Goal: Task Accomplishment & Management: Manage account settings

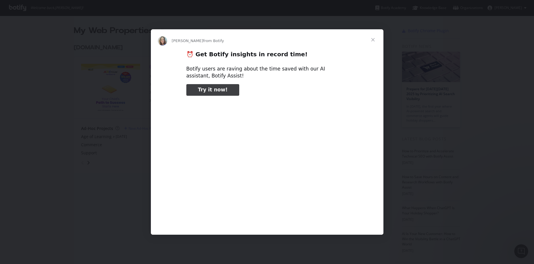
type input "132202"
click at [372, 39] on span "Close" at bounding box center [372, 39] width 21 height 21
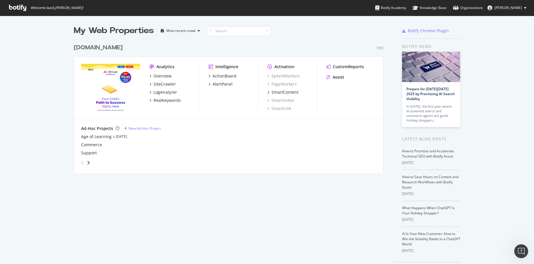
click at [99, 130] on div "Ad-Hoc Projects" at bounding box center [97, 129] width 32 height 6
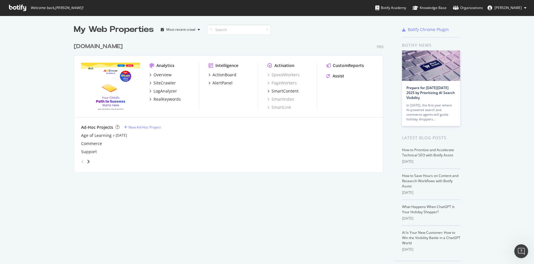
click at [87, 46] on div "[DOMAIN_NAME]" at bounding box center [98, 46] width 49 height 8
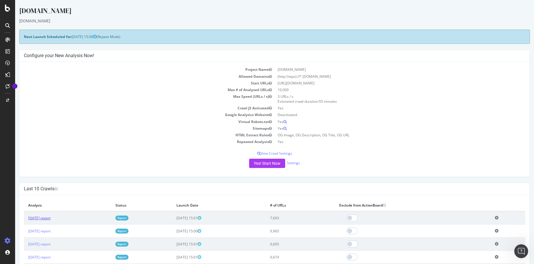
click at [51, 218] on link "[DATE] report" at bounding box center [39, 218] width 22 height 5
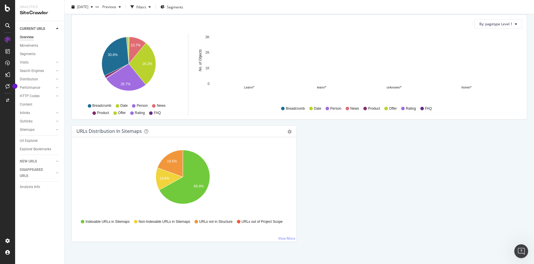
scroll to position [578, 0]
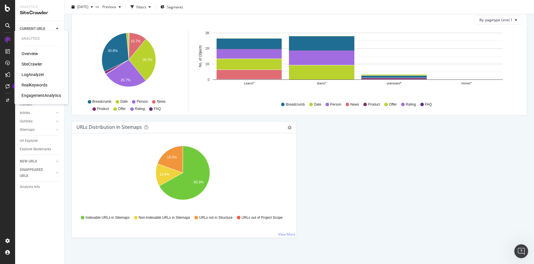
click at [42, 65] on div "SiteCrawler" at bounding box center [41, 64] width 40 height 6
click at [39, 64] on div "SiteCrawler" at bounding box center [31, 64] width 21 height 6
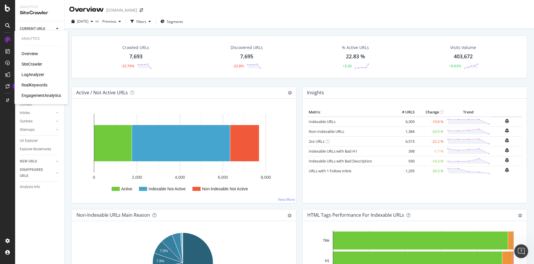
click at [33, 76] on div "LogAnalyzer" at bounding box center [32, 75] width 23 height 6
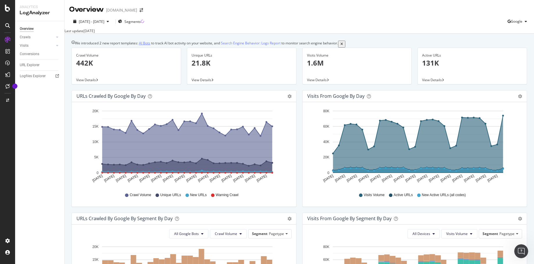
click at [150, 46] on link "AI Bots" at bounding box center [144, 43] width 11 height 5
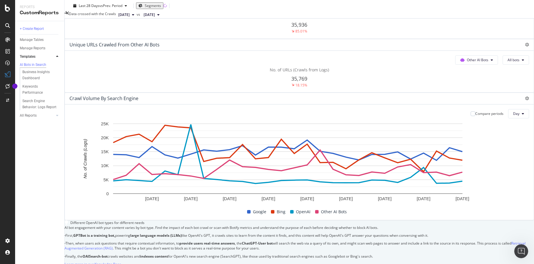
scroll to position [226, 0]
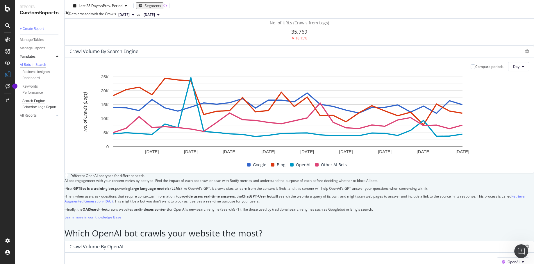
click at [44, 109] on div "Search Engine Behavior: Logs Report" at bounding box center [39, 104] width 34 height 12
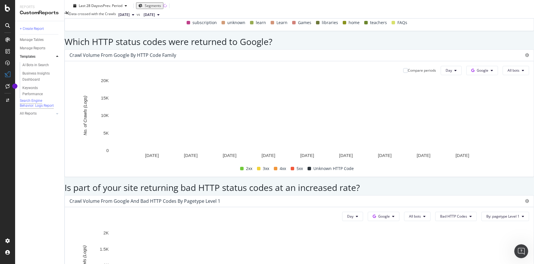
scroll to position [790, 0]
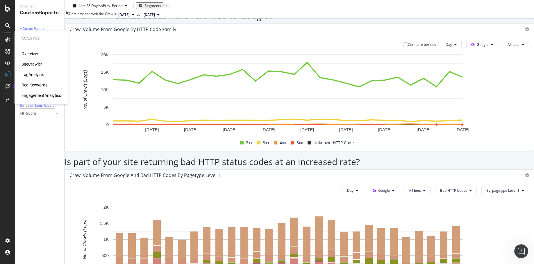
click at [36, 74] on div "LogAnalyzer" at bounding box center [32, 75] width 23 height 6
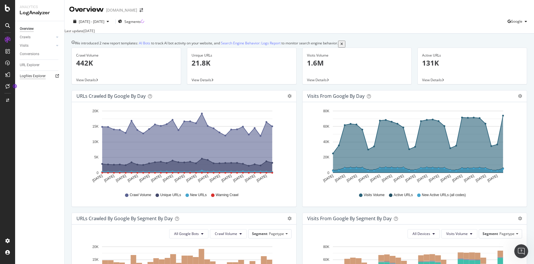
click at [36, 78] on div "Logfiles Explorer" at bounding box center [33, 76] width 26 height 6
click at [34, 76] on div "AlertPanel" at bounding box center [30, 76] width 19 height 6
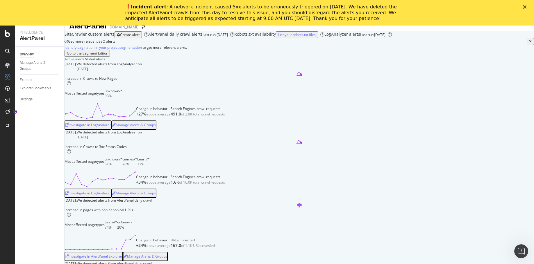
scroll to position [12, 0]
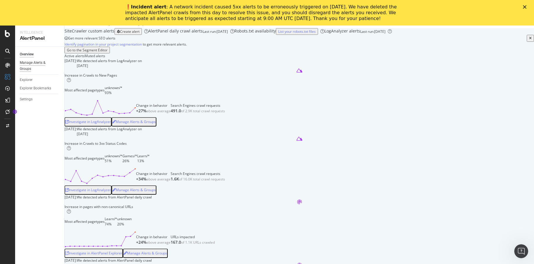
click at [38, 63] on div "Manage Alerts & Groups" at bounding box center [37, 66] width 35 height 12
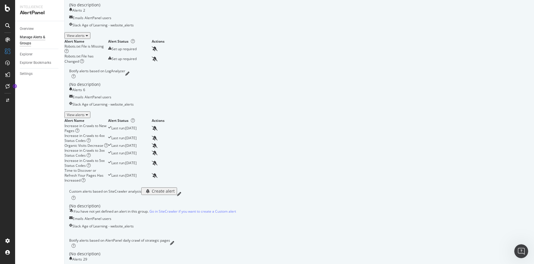
scroll to position [48, 0]
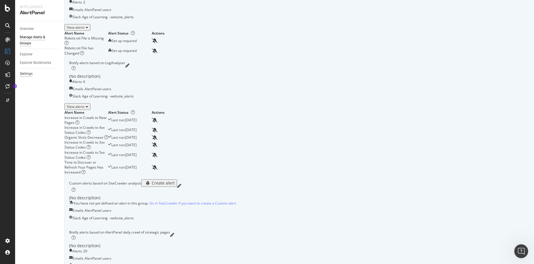
click at [30, 73] on div "Settings" at bounding box center [26, 74] width 13 height 6
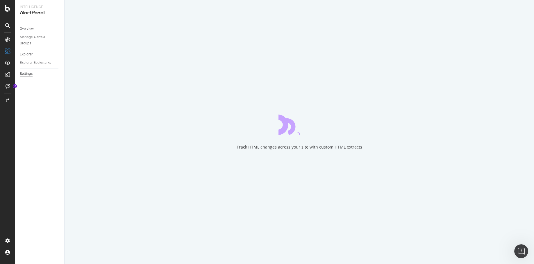
select select "04"
select select "45"
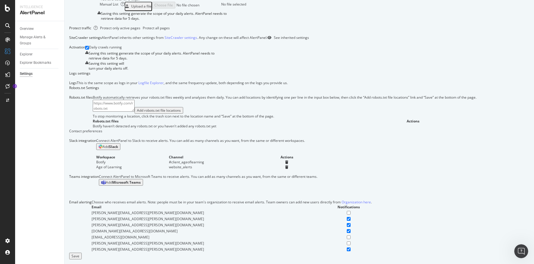
scroll to position [280, 0]
click at [31, 52] on div "Overview" at bounding box center [29, 54] width 17 height 6
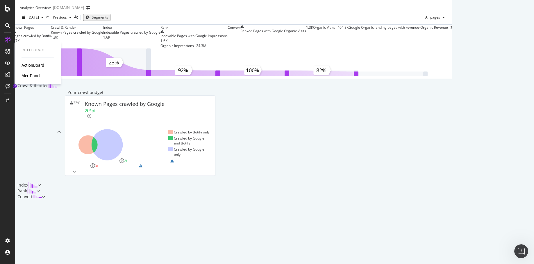
click at [32, 76] on div "AlertPanel" at bounding box center [30, 76] width 19 height 6
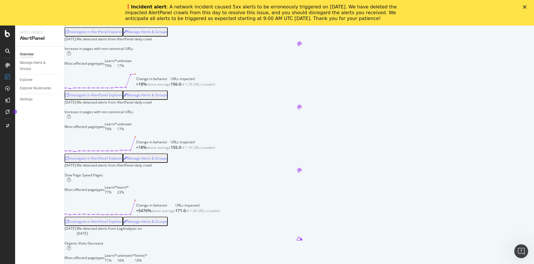
scroll to position [234, 0]
click at [122, 34] on div "Investigate in AlertPanel Explorer" at bounding box center [93, 31] width 57 height 5
click at [402, 36] on div "Increase in pages with non-canonical URLs Most affected pagetypes Learn/* 74% u…" at bounding box center [298, 10] width 469 height 54
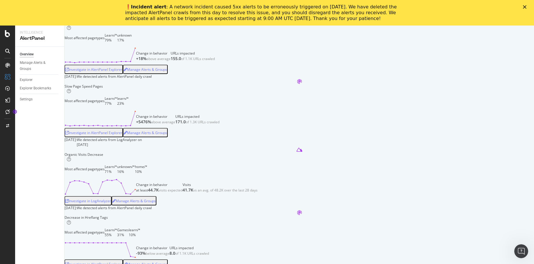
scroll to position [326, 0]
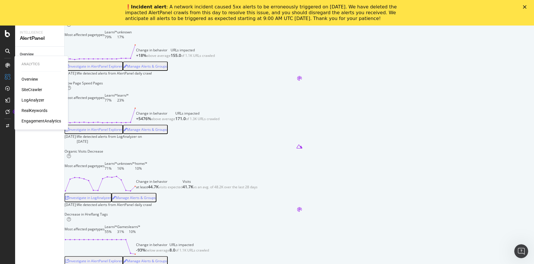
click at [27, 80] on div "Overview" at bounding box center [29, 79] width 17 height 6
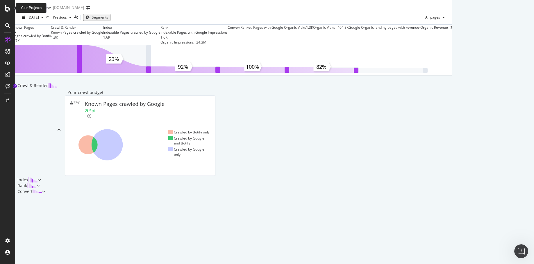
click at [5, 7] on icon at bounding box center [7, 8] width 5 height 7
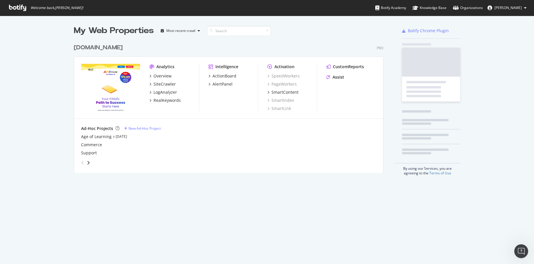
scroll to position [260, 525]
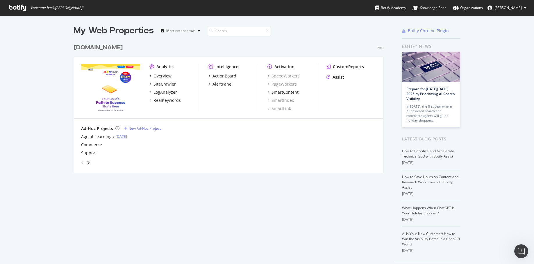
click at [123, 135] on link "[DATE]" at bounding box center [121, 136] width 11 height 5
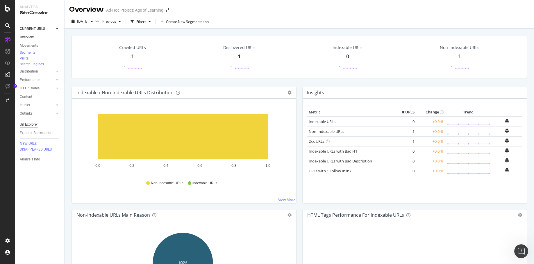
click at [32, 128] on div "Url Explorer" at bounding box center [29, 125] width 18 height 6
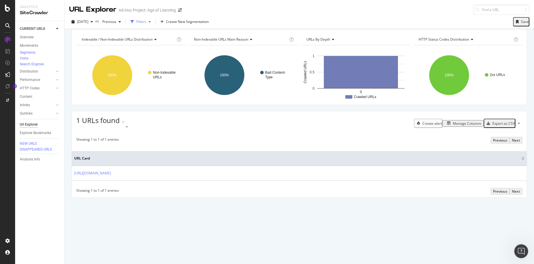
click at [153, 21] on div "button" at bounding box center [149, 21] width 7 height 3
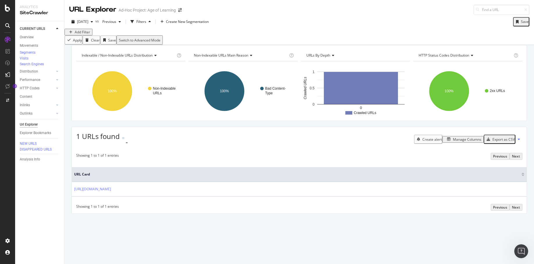
click at [83, 35] on div "Add Filter" at bounding box center [82, 32] width 15 height 5
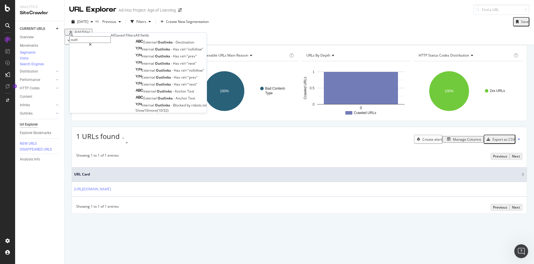
click at [135, 113] on span "Show 10 more" at bounding box center [145, 110] width 21 height 5
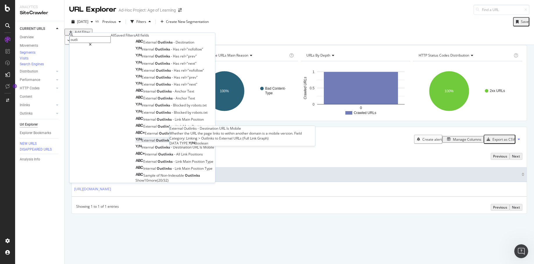
scroll to position [46, 0]
click at [135, 178] on span "Show 10 more" at bounding box center [145, 180] width 21 height 5
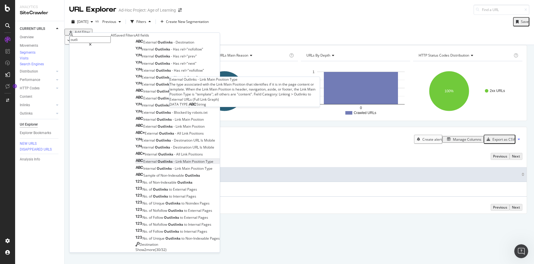
scroll to position [116, 0]
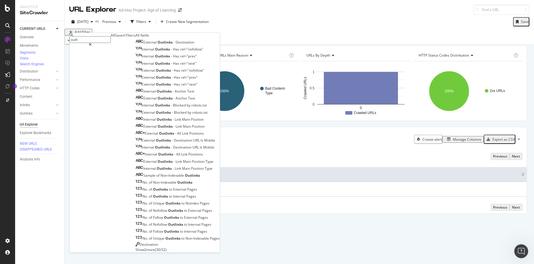
click at [135, 247] on span "Show 2 more" at bounding box center [144, 249] width 19 height 5
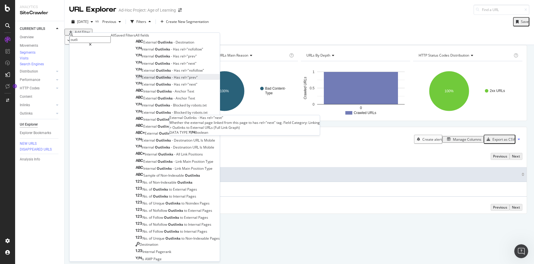
scroll to position [0, 0]
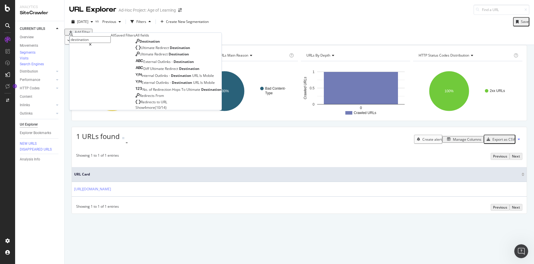
type input "destination"
click at [135, 110] on span "Show 4 more" at bounding box center [144, 107] width 19 height 5
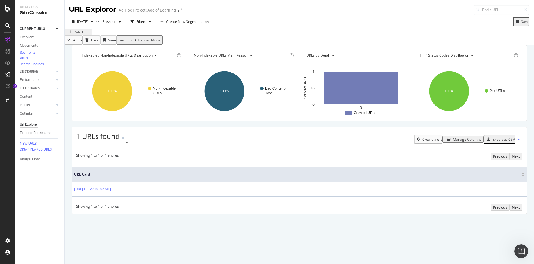
click at [252, 35] on div "Add Filter" at bounding box center [298, 32] width 469 height 7
click at [33, 128] on div "Url Explorer" at bounding box center [29, 125] width 18 height 6
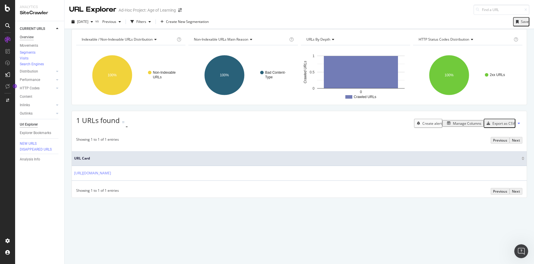
click at [29, 38] on div "Overview" at bounding box center [27, 37] width 14 height 6
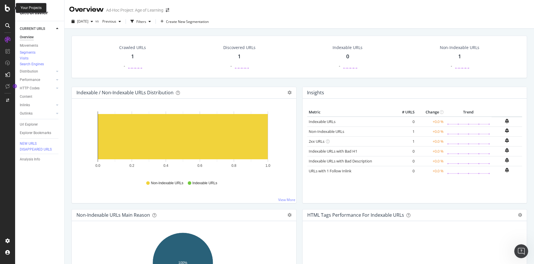
click at [7, 10] on icon at bounding box center [7, 8] width 5 height 7
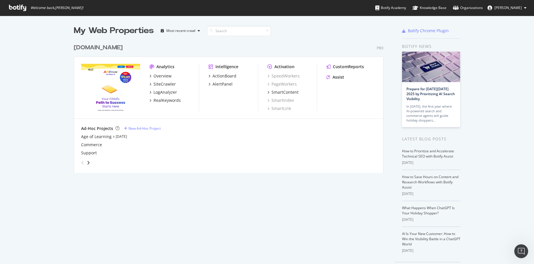
scroll to position [260, 525]
click at [122, 137] on link "[DATE]" at bounding box center [121, 136] width 11 height 5
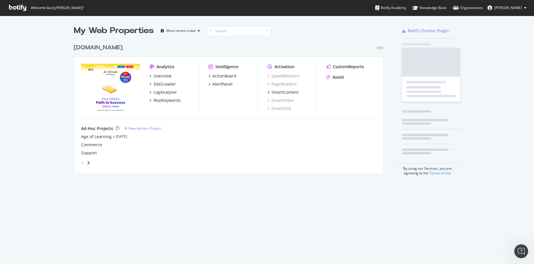
scroll to position [260, 525]
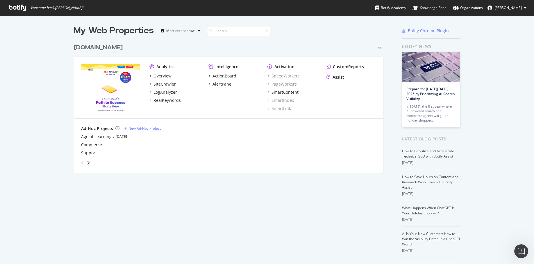
click at [103, 47] on div "[DOMAIN_NAME]" at bounding box center [98, 48] width 49 height 8
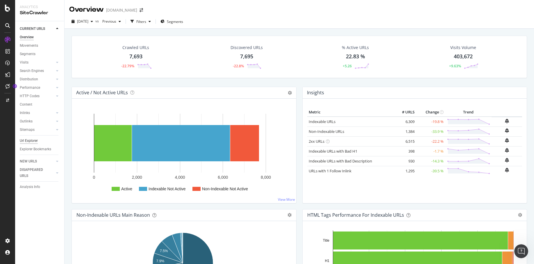
click at [29, 142] on div "Url Explorer" at bounding box center [29, 141] width 18 height 6
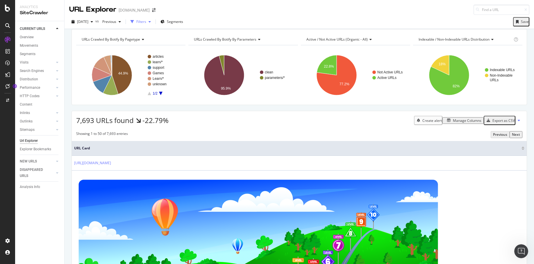
click at [146, 22] on div "Filters" at bounding box center [141, 21] width 10 height 5
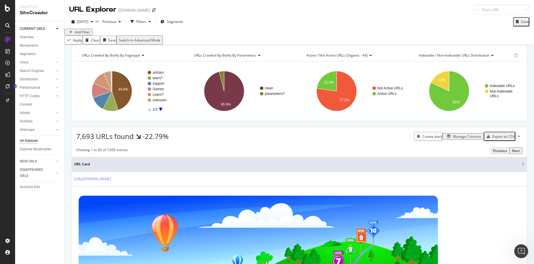
click at [85, 35] on div "Add Filter" at bounding box center [82, 32] width 15 height 5
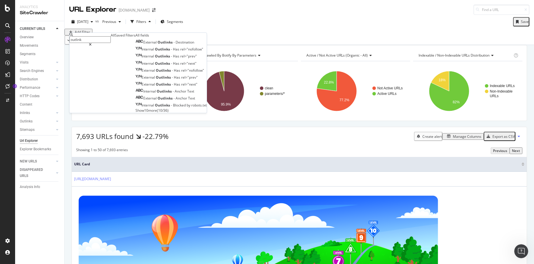
click at [135, 113] on span "Show 10 more" at bounding box center [145, 110] width 21 height 5
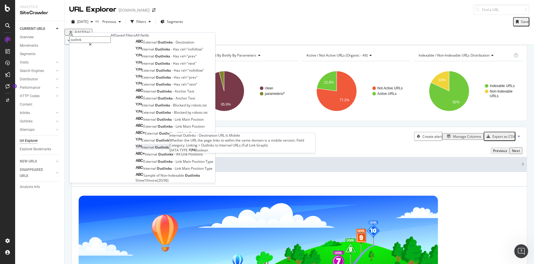
scroll to position [46, 0]
click at [135, 178] on span "Show 10 more" at bounding box center [145, 180] width 21 height 5
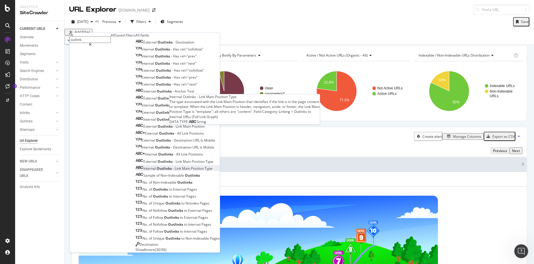
scroll to position [116, 0]
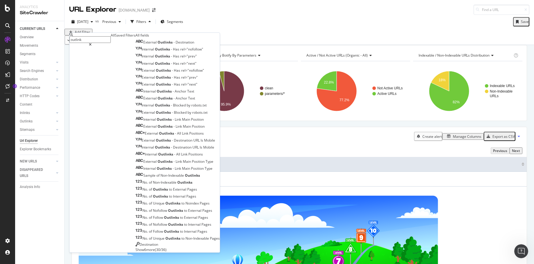
click at [135, 247] on span "Show 6 more" at bounding box center [144, 249] width 19 height 5
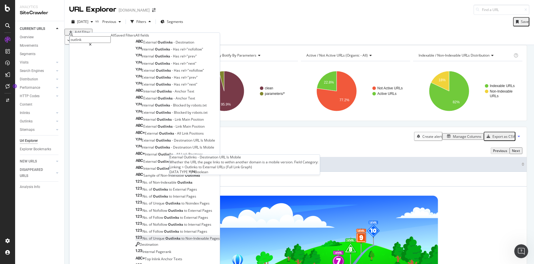
scroll to position [0, 0]
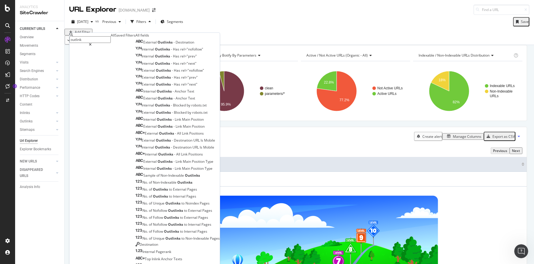
click at [103, 38] on input "outlink" at bounding box center [89, 39] width 41 height 7
type input "o"
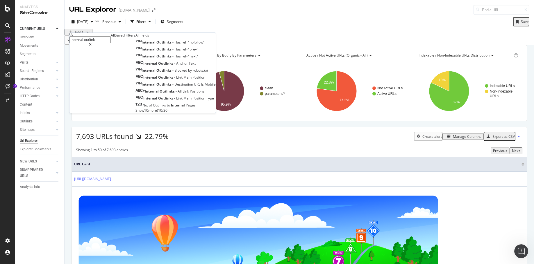
type input "internal outlink"
click at [135, 113] on span "Show 10 more" at bounding box center [145, 110] width 21 height 5
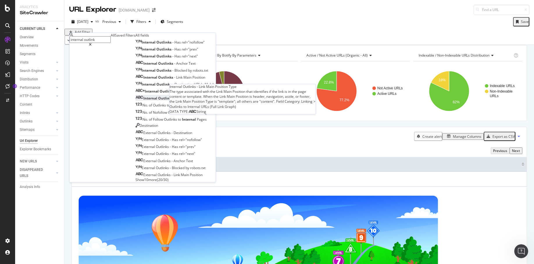
scroll to position [47, 0]
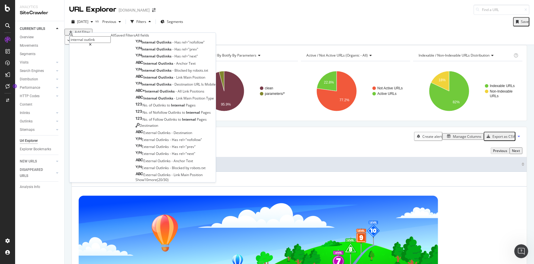
click at [135, 177] on span "Show 10 more" at bounding box center [145, 179] width 21 height 5
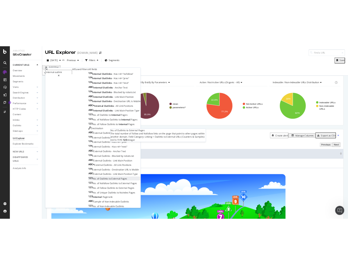
scroll to position [0, 0]
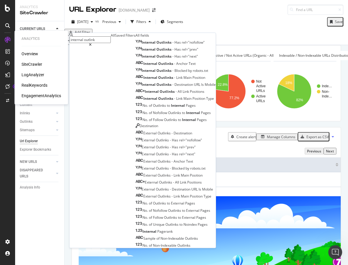
click at [10, 38] on icon at bounding box center [8, 40] width 6 height 6
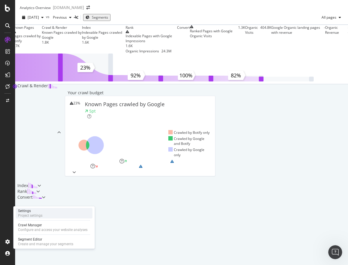
click at [33, 209] on div "Settings" at bounding box center [30, 210] width 24 height 5
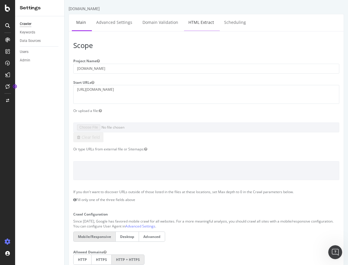
click at [197, 20] on link "HTML Extract" at bounding box center [201, 22] width 34 height 16
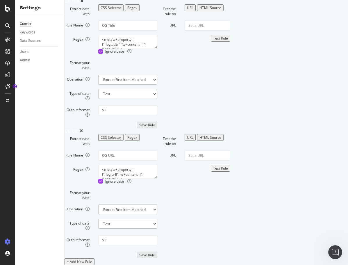
scroll to position [524, 0]
click at [92, 259] on div "+ Add New Rule" at bounding box center [79, 261] width 25 height 5
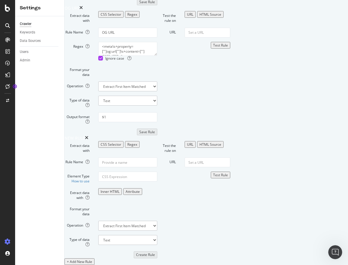
scroll to position [668, 0]
click at [137, 142] on div "Regex" at bounding box center [132, 144] width 10 height 5
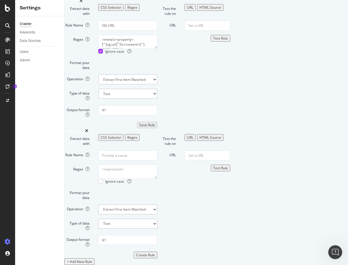
scroll to position [611, 0]
click at [157, 160] on input "Rule Name" at bounding box center [127, 155] width 59 height 10
type input "H"
type input "Internal Outlinks - Hearer Regression Test"
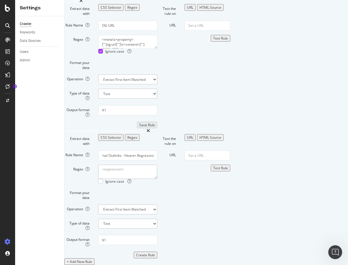
click at [157, 178] on textarea "Regex" at bounding box center [127, 171] width 59 height 14
paste textarea "[?&]src_tag=WP:Logo\b"
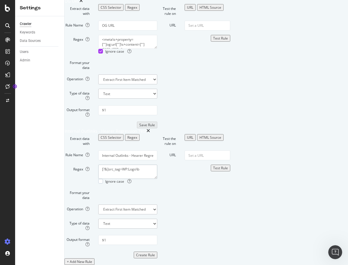
type textarea "[?&]src_tag=WP:Logo\b"
click at [230, 154] on input "URL" at bounding box center [207, 155] width 46 height 10
paste input "[URL][DOMAIN_NAME]"
type input "[URL][DOMAIN_NAME]"
click at [230, 197] on form "Test the rule on URL HTML Source URL [URL][DOMAIN_NAME] Test Rule" at bounding box center [193, 196] width 73 height 124
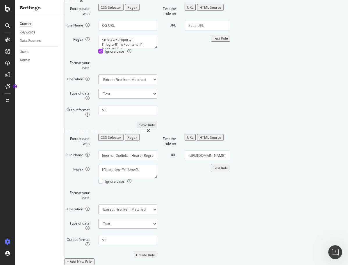
scroll to position [685, 0]
click at [103, 179] on div at bounding box center [100, 181] width 5 height 5
click at [228, 165] on div "Test Rule" at bounding box center [220, 167] width 15 height 5
click at [157, 204] on select "Extract First Item Matched Extract First 3 Items Matched Count Number of Occure…" at bounding box center [127, 209] width 59 height 10
select select "exist"
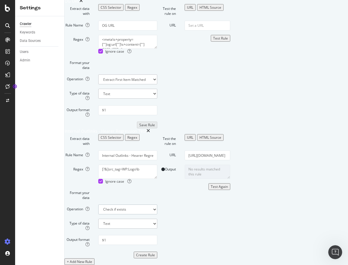
click at [130, 204] on select "Extract First Item Matched Extract First 3 Items Matched Count Number of Occure…" at bounding box center [127, 209] width 59 height 10
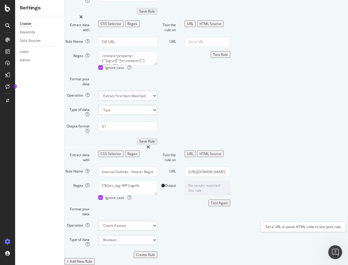
click at [228, 205] on div "Test Again" at bounding box center [219, 202] width 17 height 5
click at [230, 166] on input "[URL][DOMAIN_NAME]" at bounding box center [207, 171] width 46 height 10
type input "[URL][DOMAIN_NAME]"
click at [228, 205] on div "Test Again" at bounding box center [219, 202] width 17 height 5
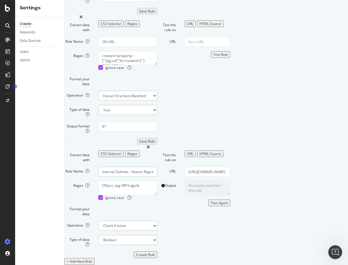
click at [157, 166] on input "Internal Outlinks - Hearer Regression Test" at bounding box center [127, 171] width 59 height 10
click at [157, 166] on input "WP Header Regression Test" at bounding box center [127, 171] width 59 height 10
type input "WP Header Regression Test - Logo QSP"
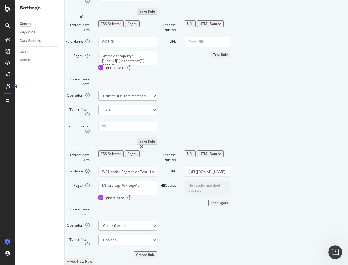
click at [155, 252] on div "Create Rule" at bounding box center [145, 254] width 19 height 5
click at [230, 166] on input "[URL][DOMAIN_NAME]" at bounding box center [207, 171] width 46 height 10
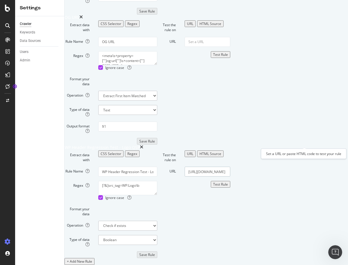
type input "[URL][DOMAIN_NAME]"
click at [228, 182] on div "Test Rule" at bounding box center [220, 184] width 15 height 5
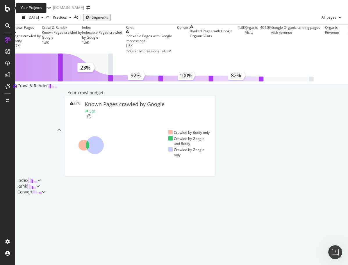
click at [8, 10] on icon at bounding box center [7, 8] width 5 height 7
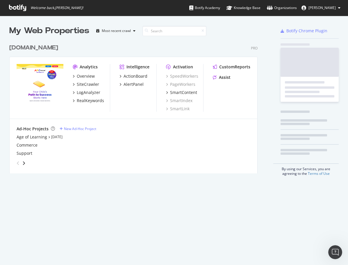
scroll to position [260, 339]
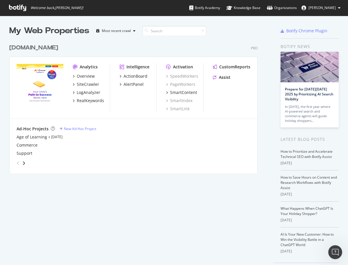
click at [42, 48] on div "[DOMAIN_NAME]" at bounding box center [33, 48] width 49 height 8
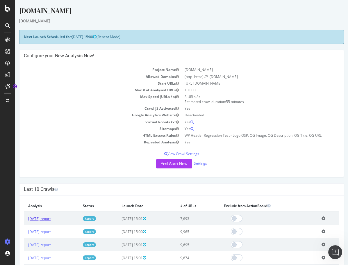
click at [45, 219] on link "[DATE] report" at bounding box center [39, 218] width 22 height 5
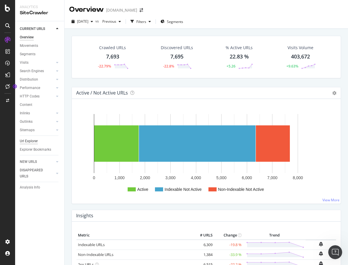
click at [31, 142] on div "Url Explorer" at bounding box center [29, 141] width 18 height 6
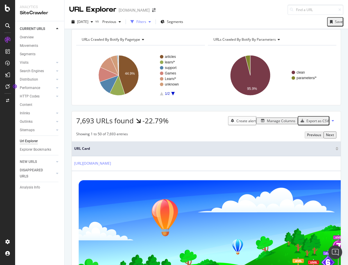
click at [146, 22] on div "Filters" at bounding box center [141, 21] width 10 height 5
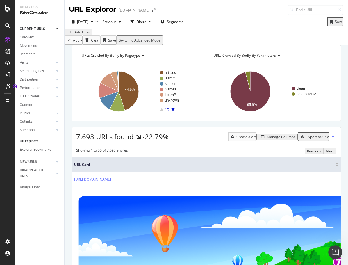
click at [82, 35] on div "Add Filter" at bounding box center [82, 32] width 15 height 5
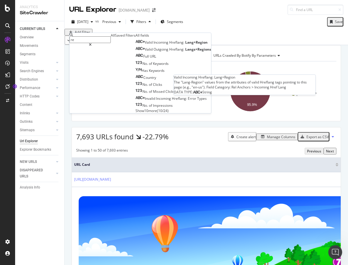
type input "r"
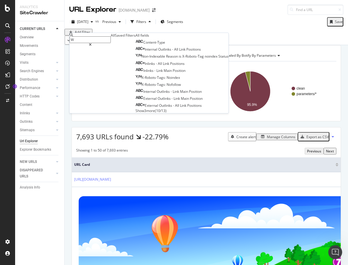
type input "WP"
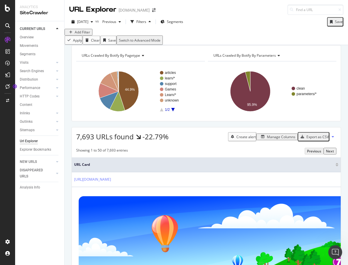
click at [41, 16] on div "SiteCrawler" at bounding box center [40, 13] width 40 height 7
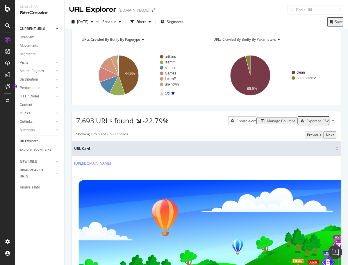
click at [39, 13] on div "SiteCrawler" at bounding box center [40, 13] width 40 height 7
click at [6, 8] on icon at bounding box center [7, 8] width 5 height 7
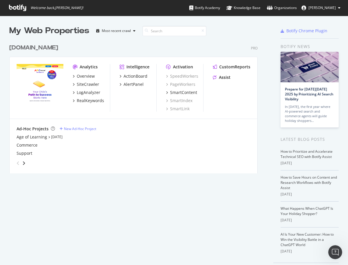
scroll to position [260, 339]
click at [85, 85] on div "SiteCrawler" at bounding box center [88, 84] width 22 height 6
click at [58, 47] on div "[DOMAIN_NAME]" at bounding box center [33, 48] width 49 height 8
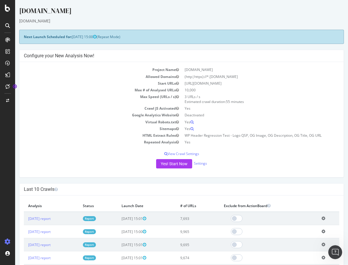
click at [121, 35] on div "Next Launch Scheduled for: [DATE] 15:00 (Repeat Mode)" at bounding box center [181, 37] width 324 height 14
click at [174, 165] on button "Yes! Start Now" at bounding box center [174, 163] width 36 height 9
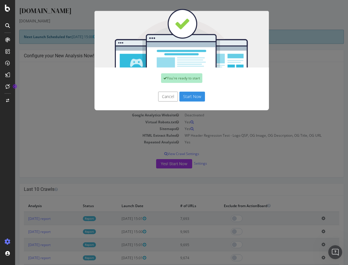
click at [191, 94] on button "Start Now" at bounding box center [192, 96] width 26 height 10
